Goal: Information Seeking & Learning: Check status

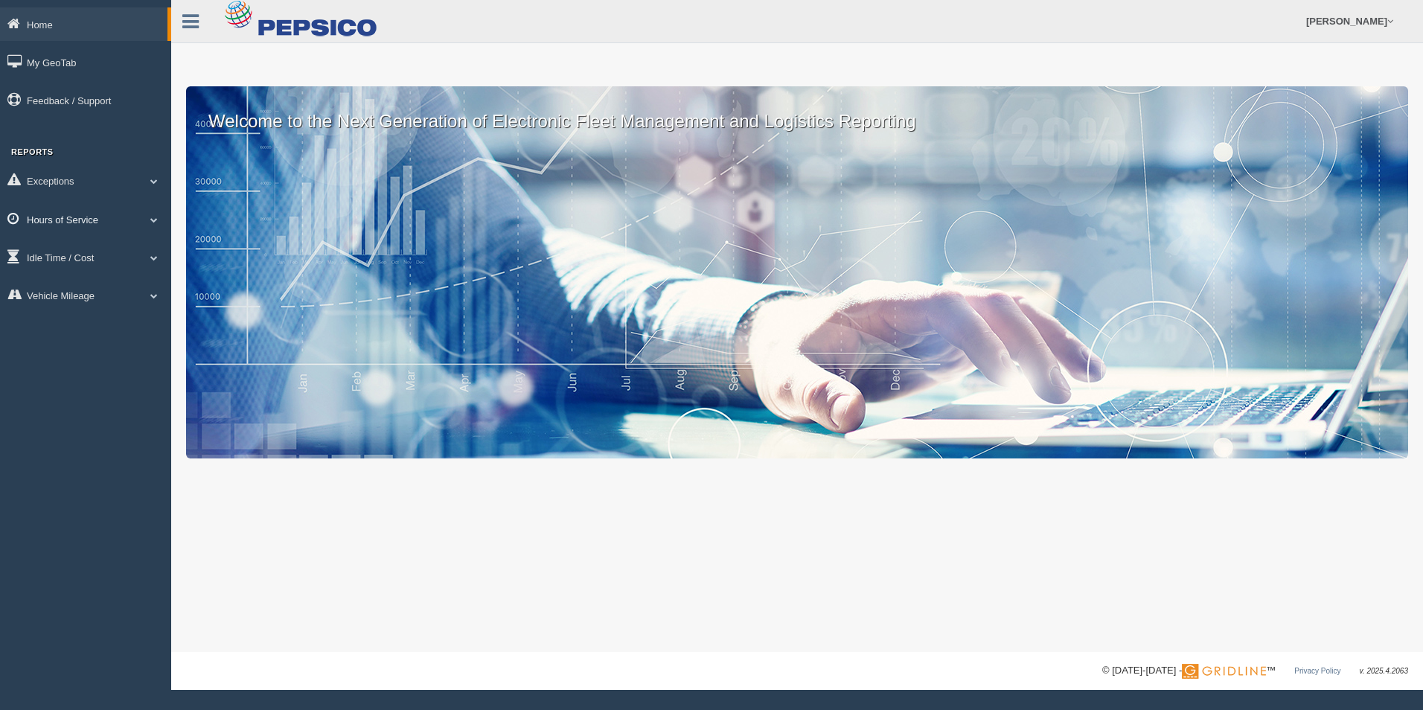
click at [66, 210] on link "Hours of Service" at bounding box center [85, 218] width 171 height 33
click at [82, 278] on link "HOS Violation Audit Reports" at bounding box center [97, 279] width 141 height 27
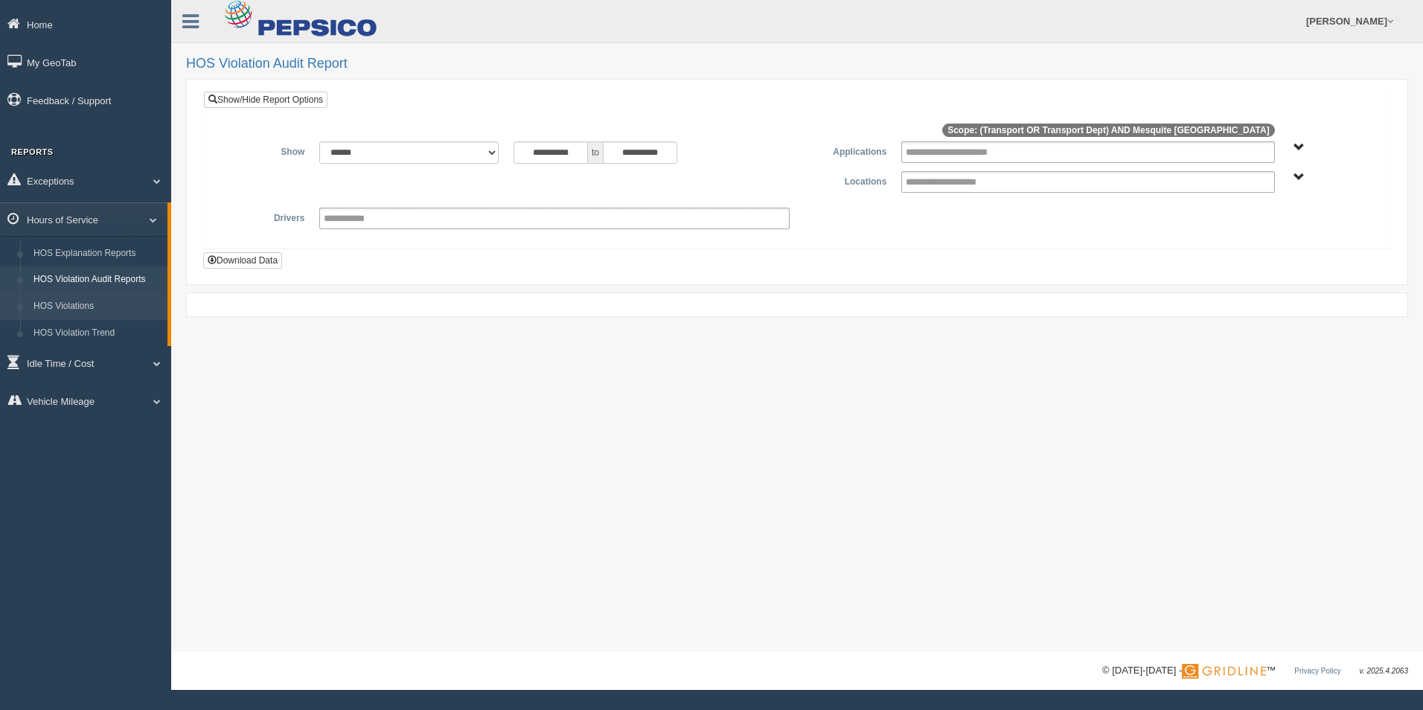
click at [81, 300] on link "HOS Violations" at bounding box center [97, 306] width 141 height 27
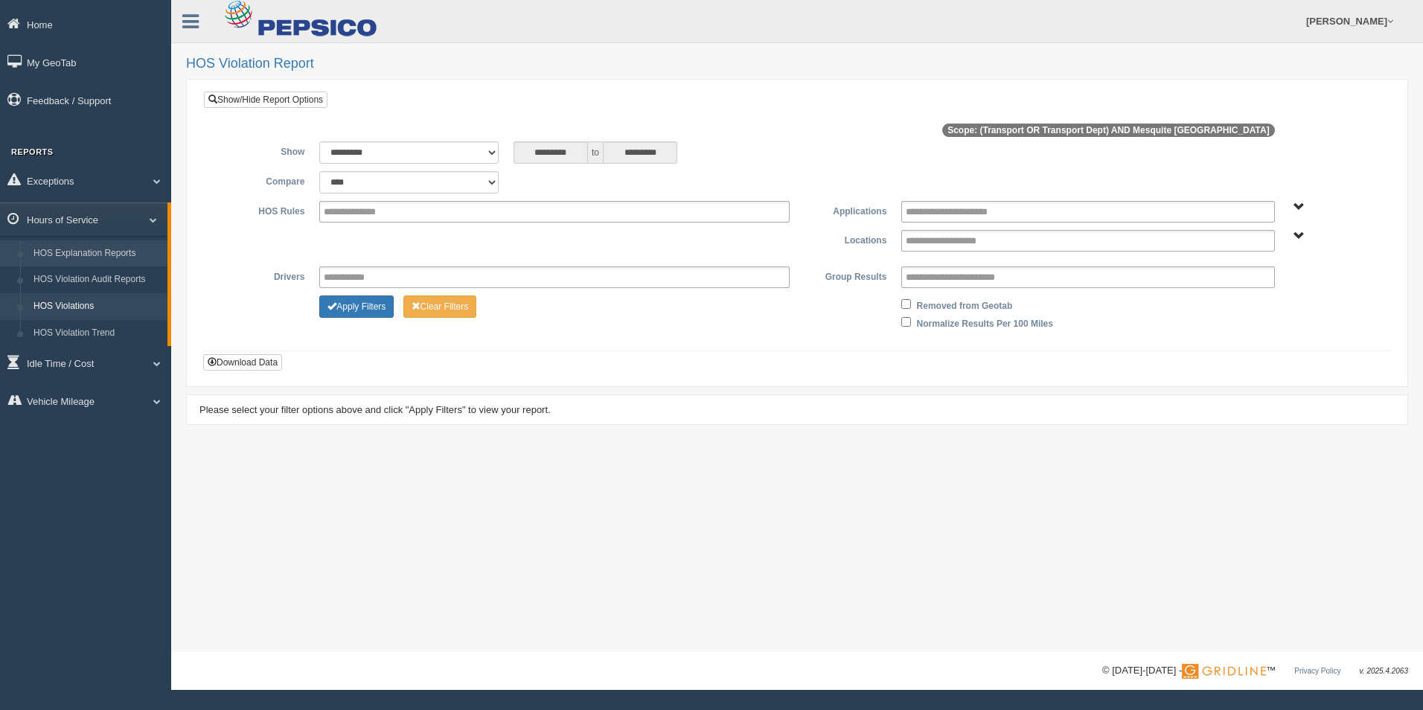
click at [89, 245] on link "HOS Explanation Reports" at bounding box center [97, 253] width 141 height 27
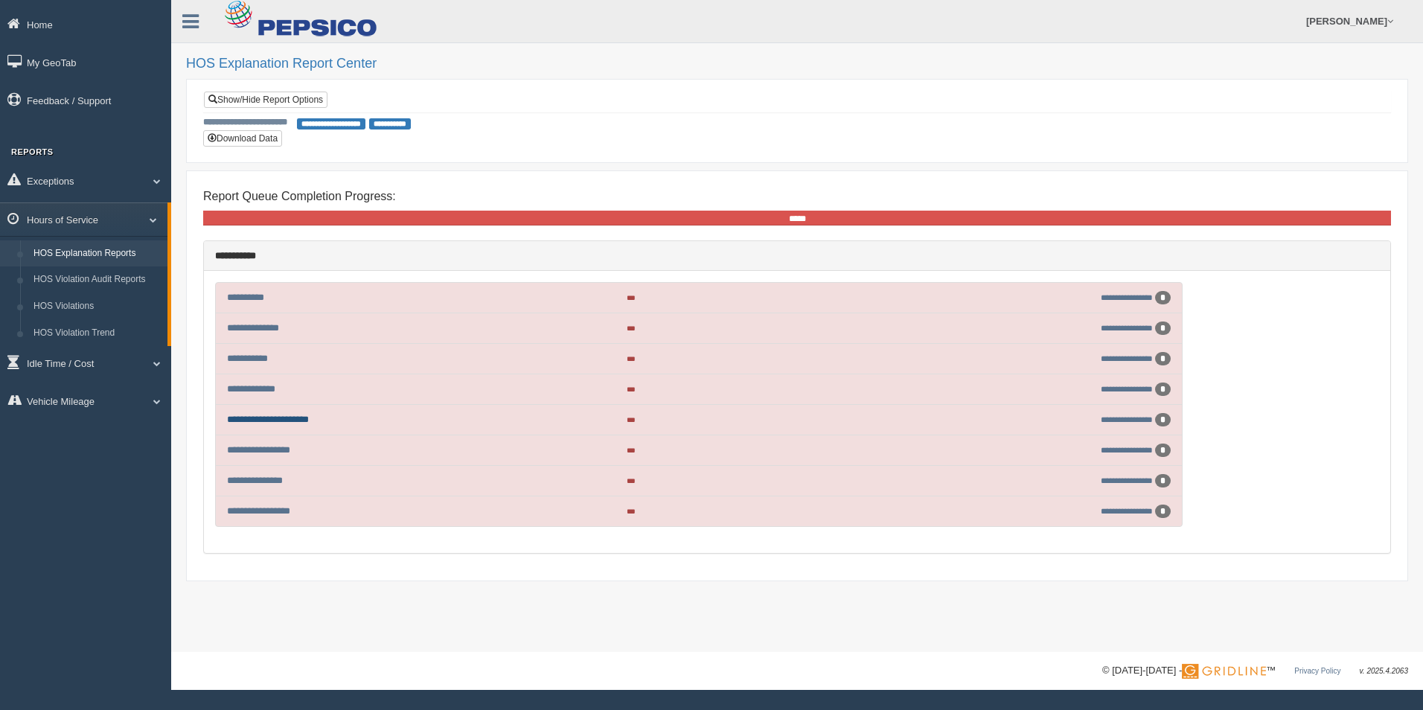
click at [277, 418] on link "**********" at bounding box center [268, 420] width 82 height 10
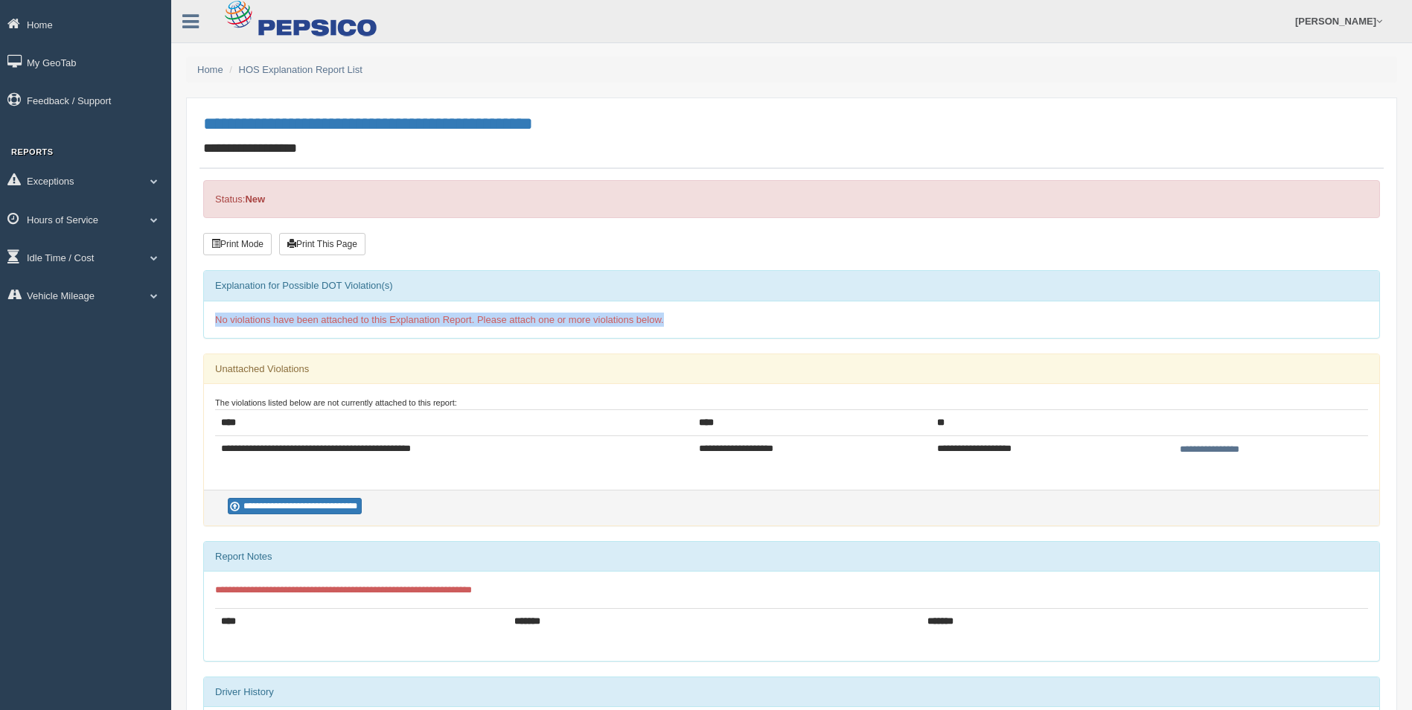
drag, startPoint x: 214, startPoint y: 319, endPoint x: 686, endPoint y: 314, distance: 472.0
click at [686, 314] on div "No violations have been attached to this Explanation Report. Please attach one …" at bounding box center [791, 319] width 1175 height 36
drag, startPoint x: 686, startPoint y: 314, endPoint x: 664, endPoint y: 321, distance: 23.3
click at [664, 321] on div "No violations have been attached to this Explanation Report. Please attach one …" at bounding box center [791, 319] width 1175 height 36
click at [124, 220] on link "Hours of Service" at bounding box center [85, 218] width 171 height 33
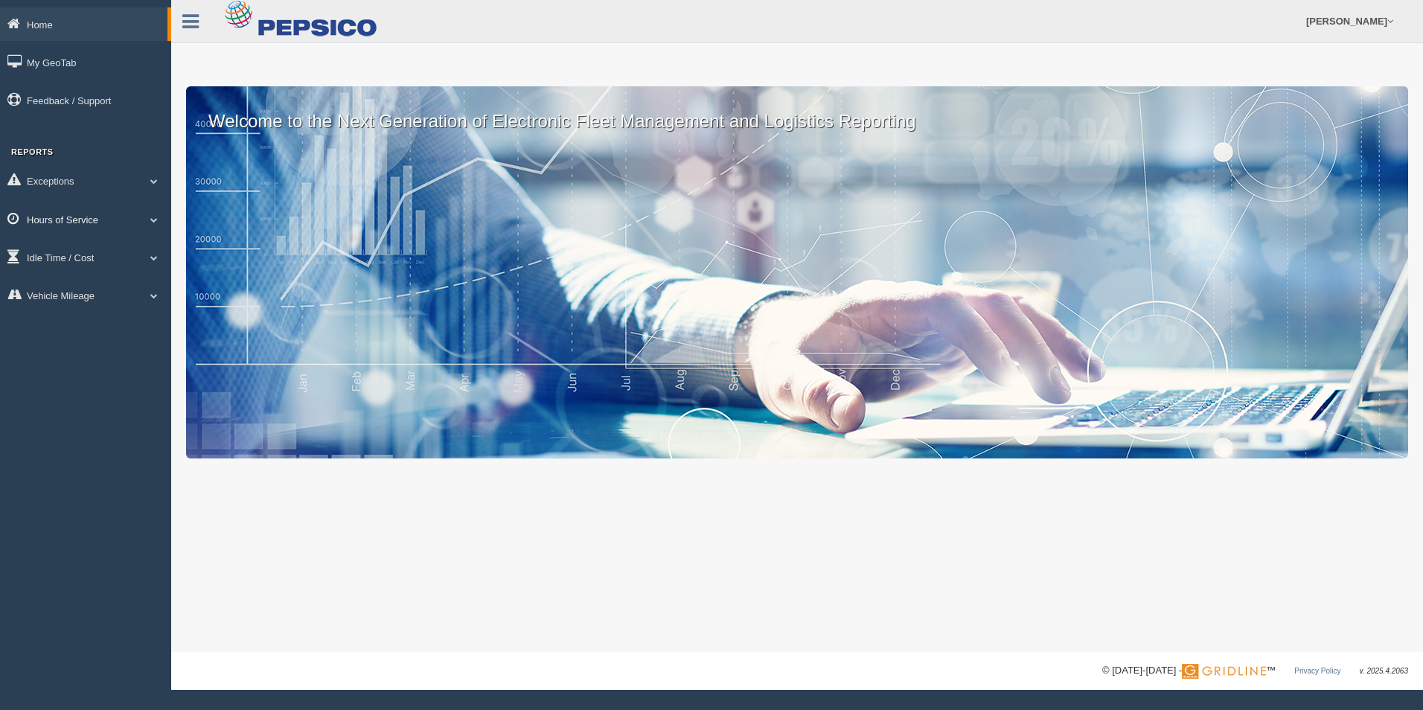
click at [150, 217] on span at bounding box center [153, 219] width 19 height 7
click at [122, 258] on link "HOS Explanation Reports" at bounding box center [97, 253] width 141 height 27
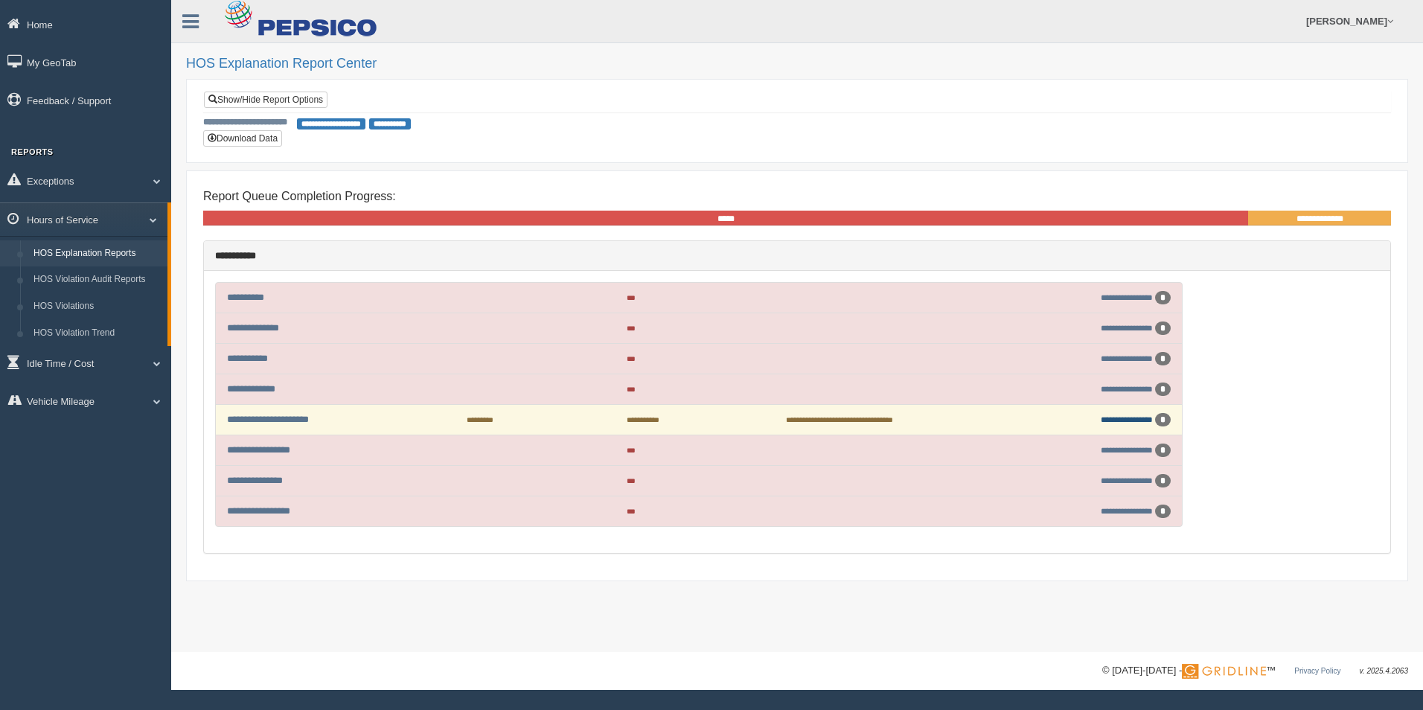
click at [1121, 423] on link "**********" at bounding box center [1127, 419] width 52 height 8
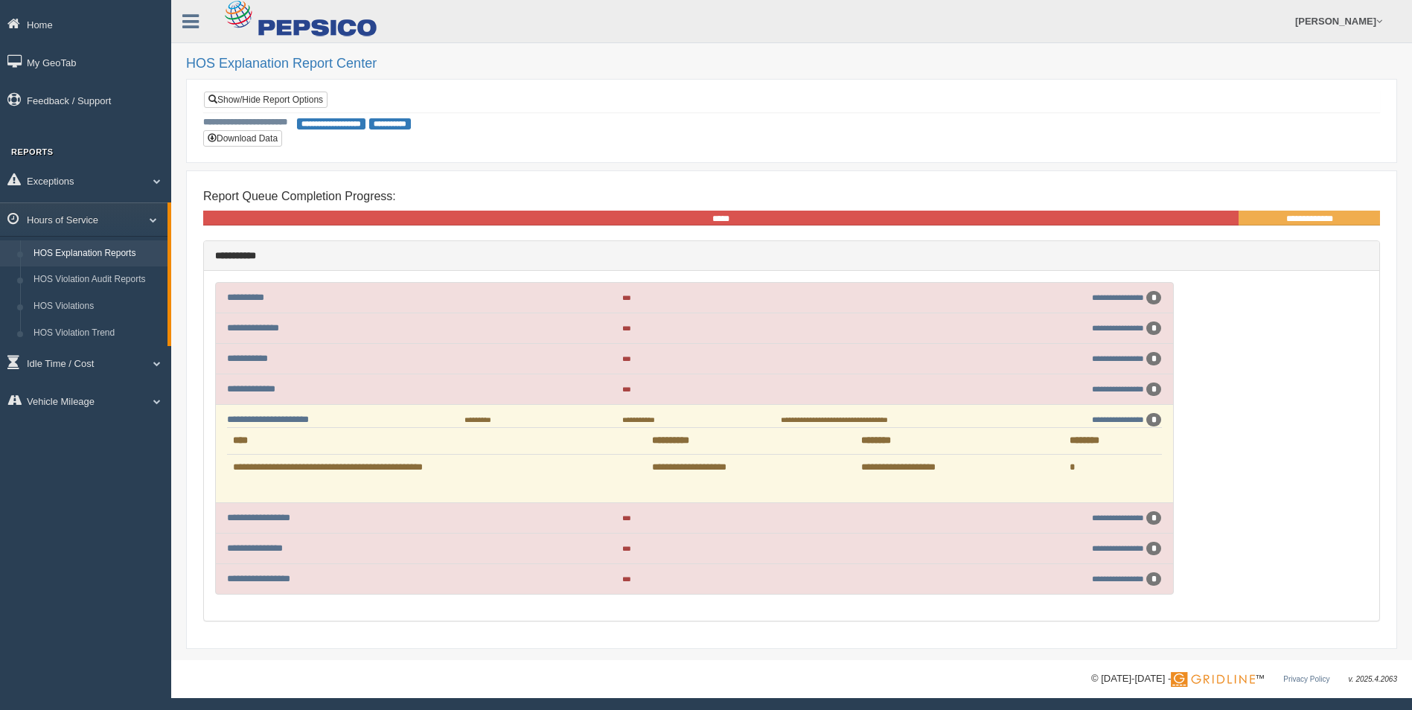
click at [71, 246] on link "HOS Explanation Reports" at bounding box center [97, 253] width 141 height 27
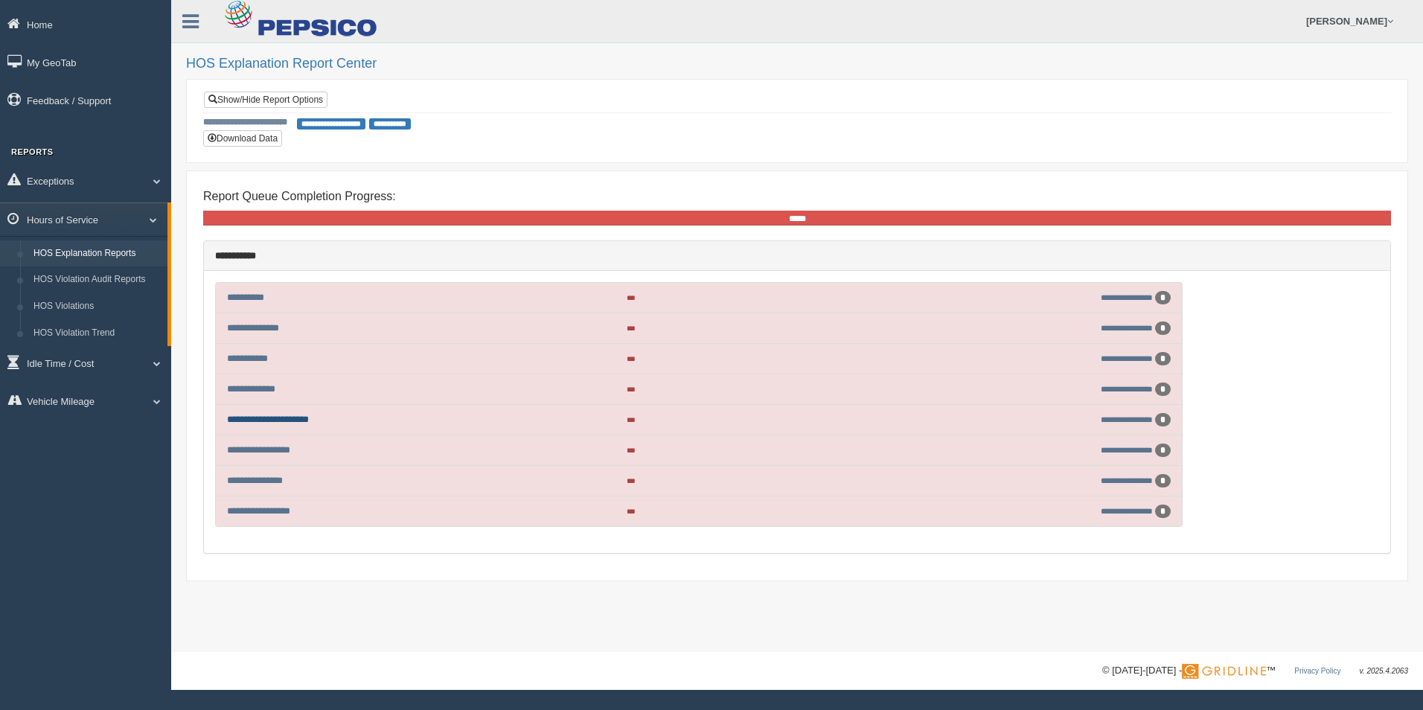
click at [299, 420] on link "**********" at bounding box center [268, 420] width 82 height 10
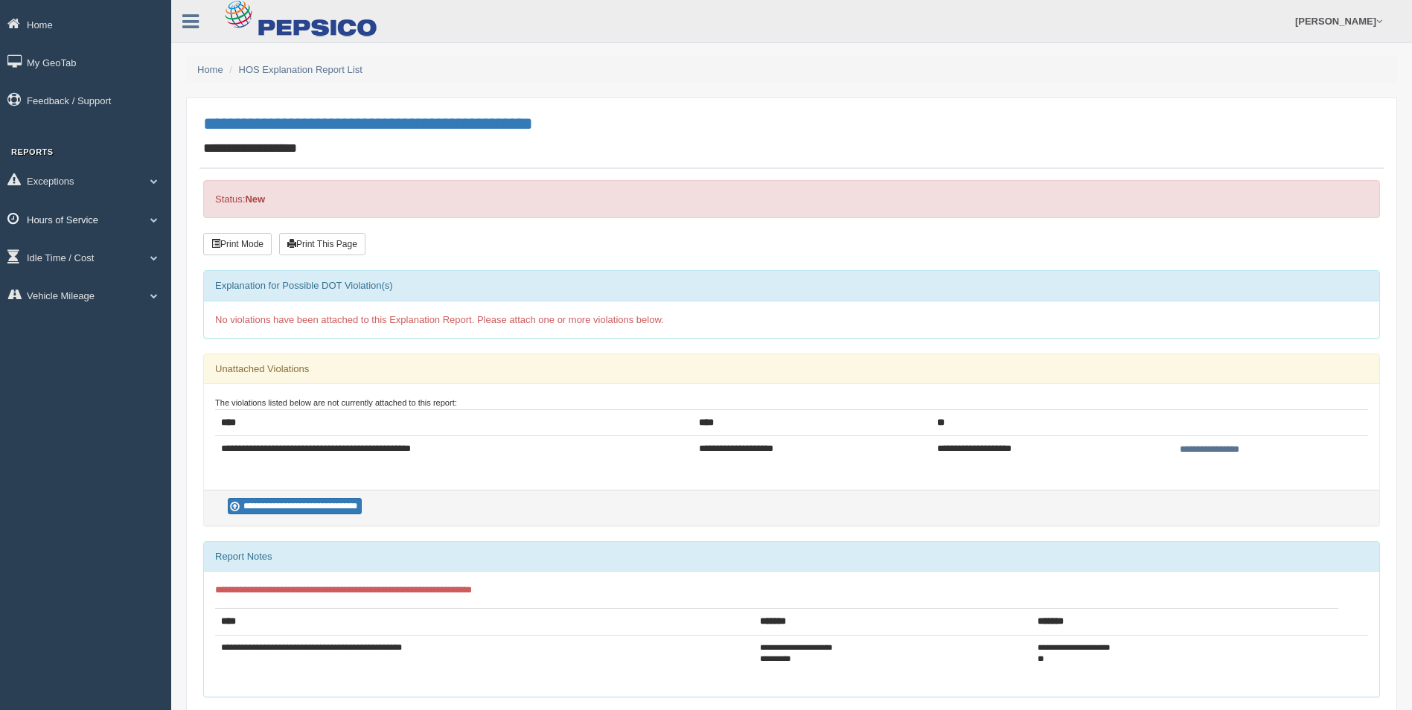
click at [95, 222] on link "Hours of Service" at bounding box center [85, 218] width 171 height 33
click at [82, 249] on link "HOS Explanation Reports" at bounding box center [97, 253] width 141 height 27
